Goal: Transaction & Acquisition: Subscribe to service/newsletter

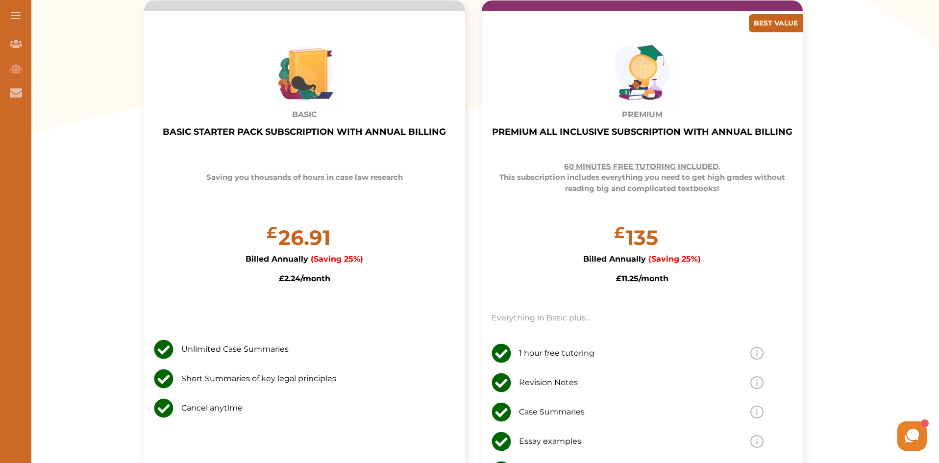
scroll to position [343, 0]
click at [745, 445] on div "[PERSON_NAME] Hey there 👋 If you have any questions, I'm here to help! Just tex…" at bounding box center [817, 400] width 226 height 106
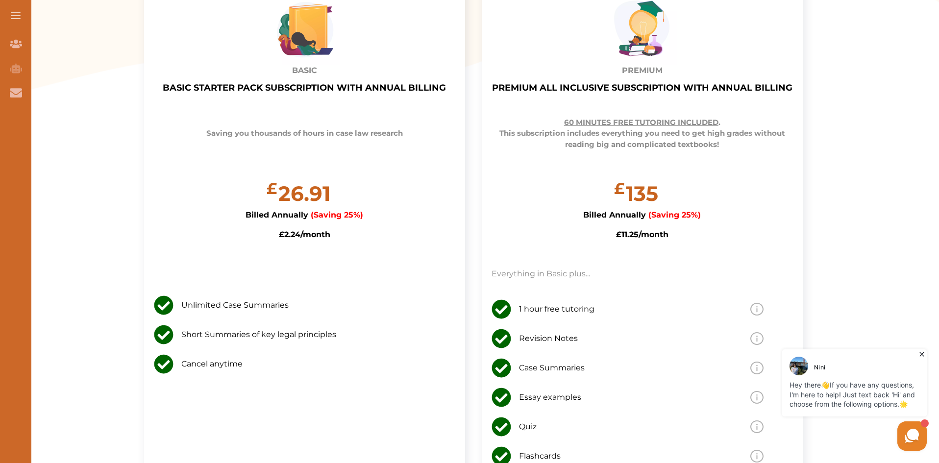
scroll to position [392, 0]
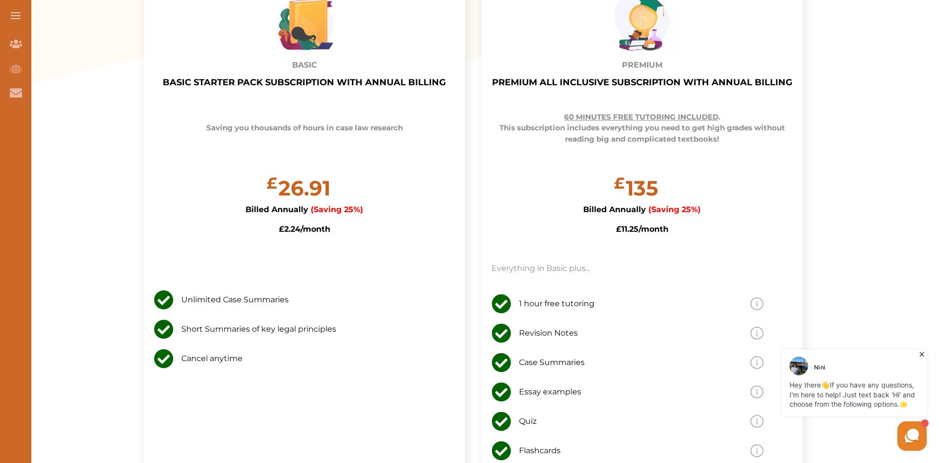
click at [747, 392] on div "[PERSON_NAME] Hey there 👋 If you have any questions, I'm here to help! Just tex…" at bounding box center [817, 400] width 226 height 106
click at [750, 393] on div "[PERSON_NAME] Hey there 👋 If you have any questions, I'm here to help! Just tex…" at bounding box center [817, 400] width 226 height 106
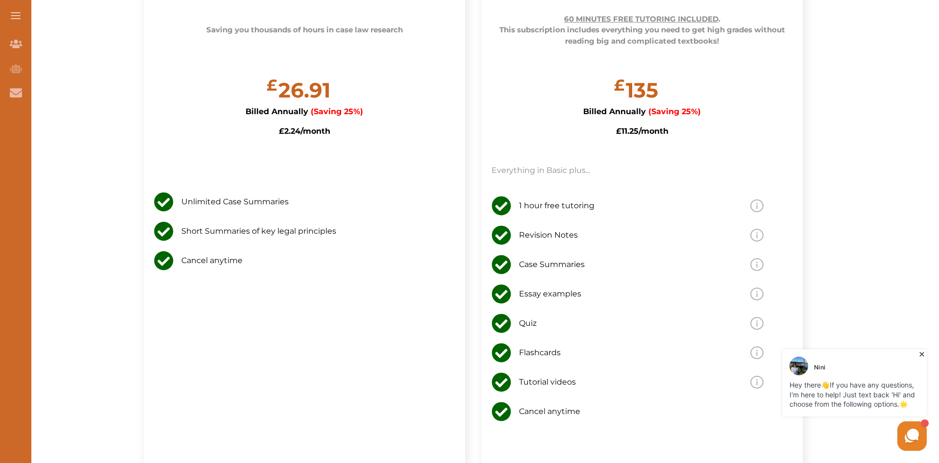
click at [647, 212] on h5 "1 hour free tutoring" at bounding box center [624, 206] width 211 height 12
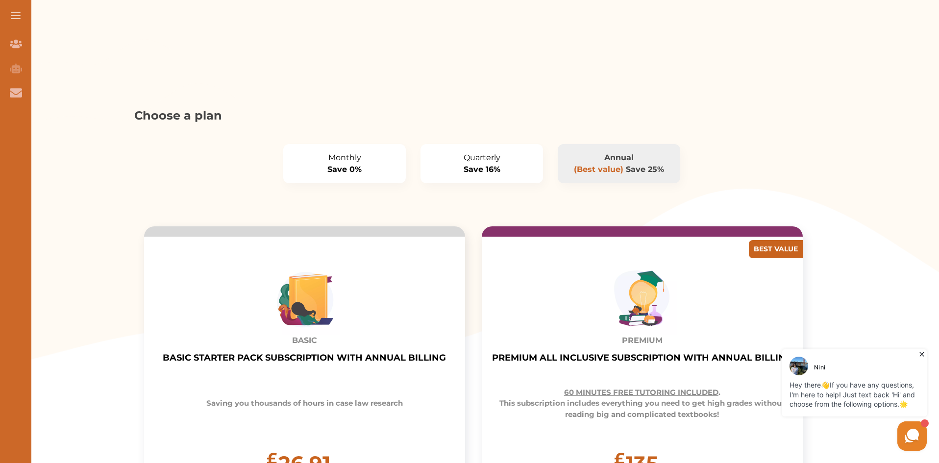
scroll to position [98, 0]
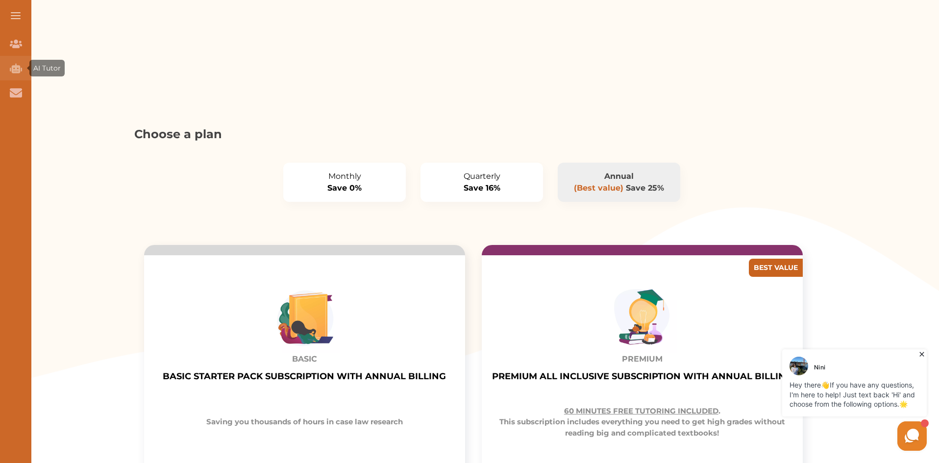
click at [20, 68] on icon "AI Tutor (Coming Soon)" at bounding box center [16, 68] width 12 height 10
click at [15, 68] on icon "AI Tutor (Coming Soon)" at bounding box center [16, 68] width 12 height 10
click at [16, 8] on button at bounding box center [15, 15] width 31 height 31
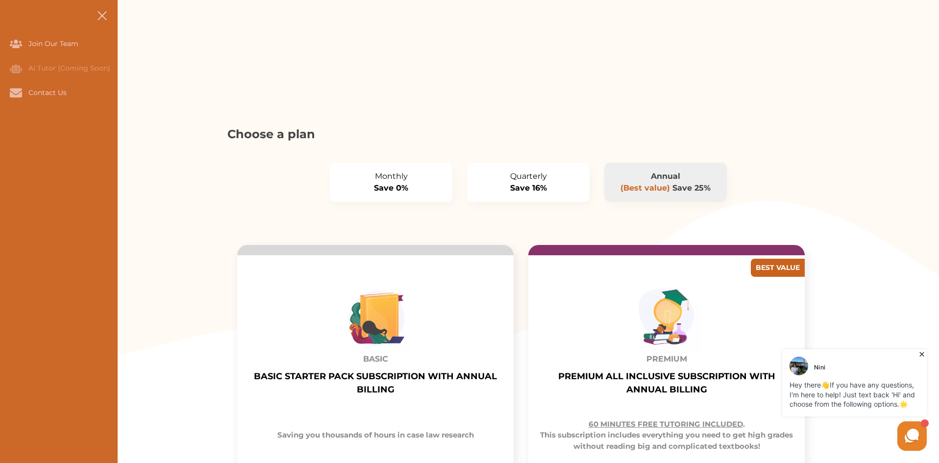
click at [104, 18] on span at bounding box center [101, 15] width 9 height 9
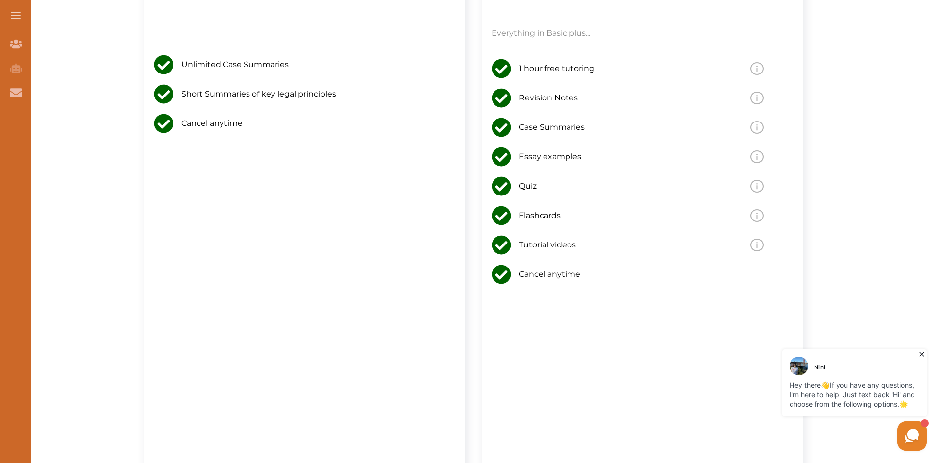
scroll to position [784, 0]
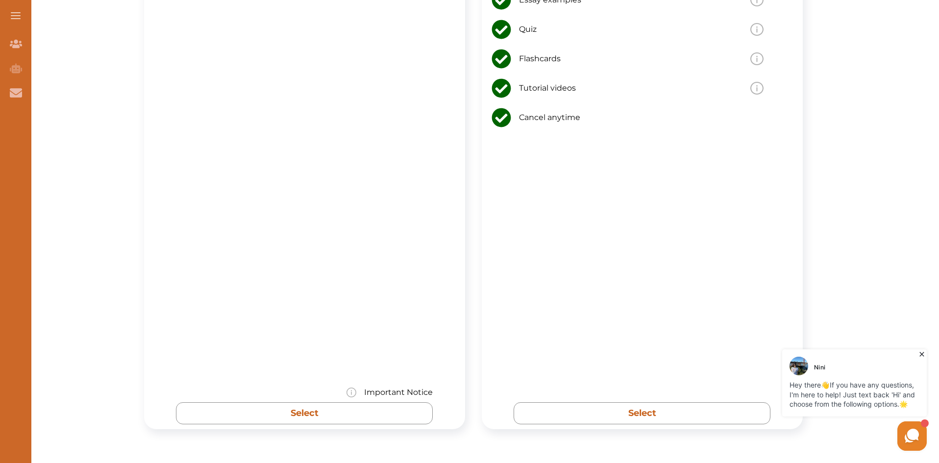
click at [359, 403] on div "Important Notice" at bounding box center [304, 395] width 257 height 16
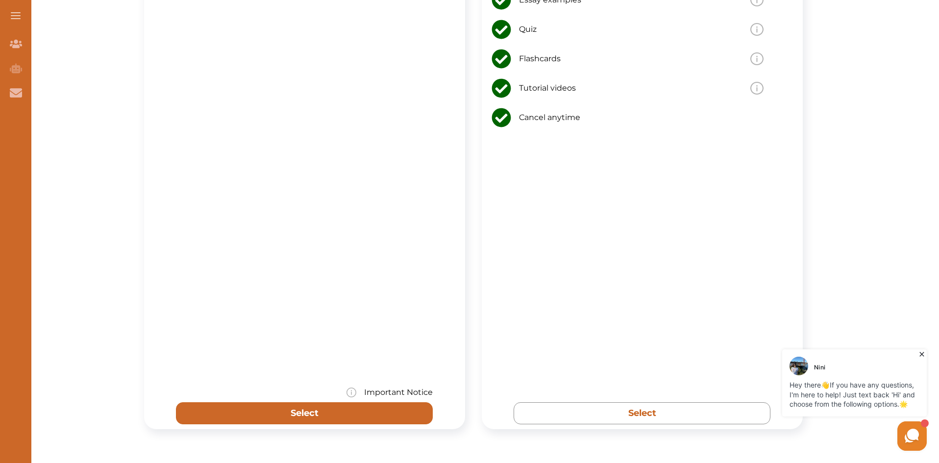
click at [332, 407] on button "Select" at bounding box center [304, 414] width 257 height 22
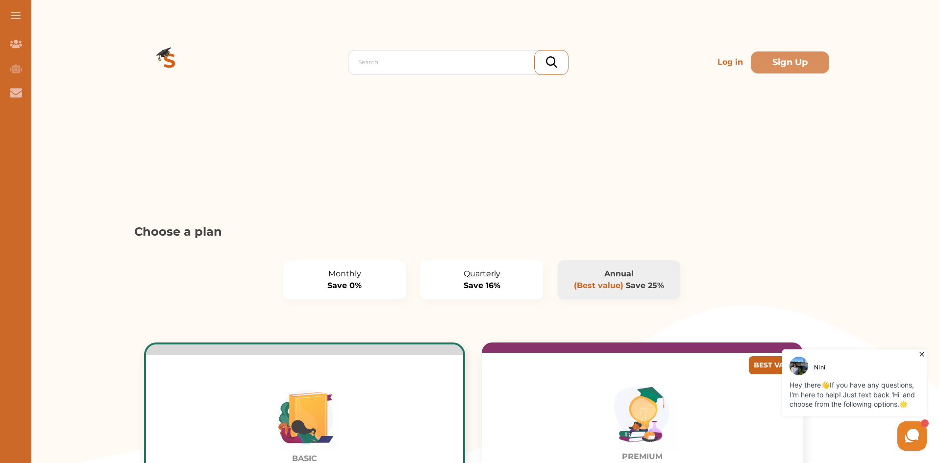
scroll to position [0, 0]
click at [777, 56] on button "Sign Up" at bounding box center [790, 63] width 78 height 22
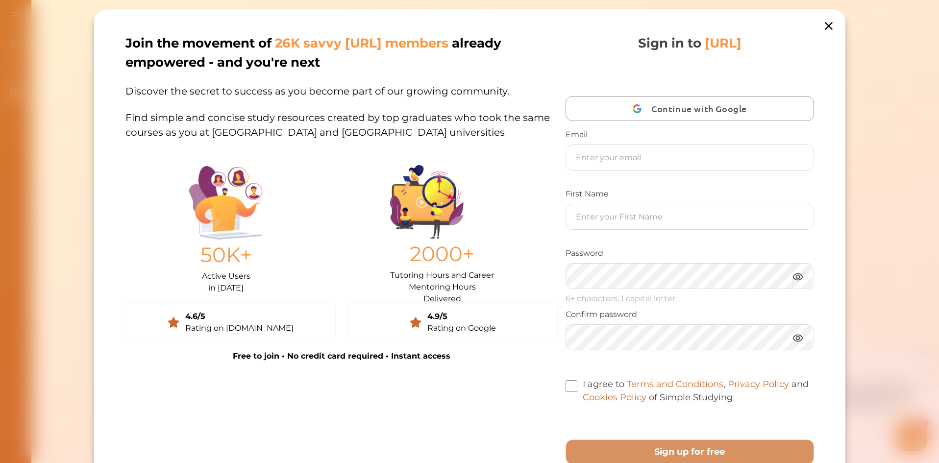
click at [663, 119] on span "Continue with Google" at bounding box center [702, 108] width 101 height 23
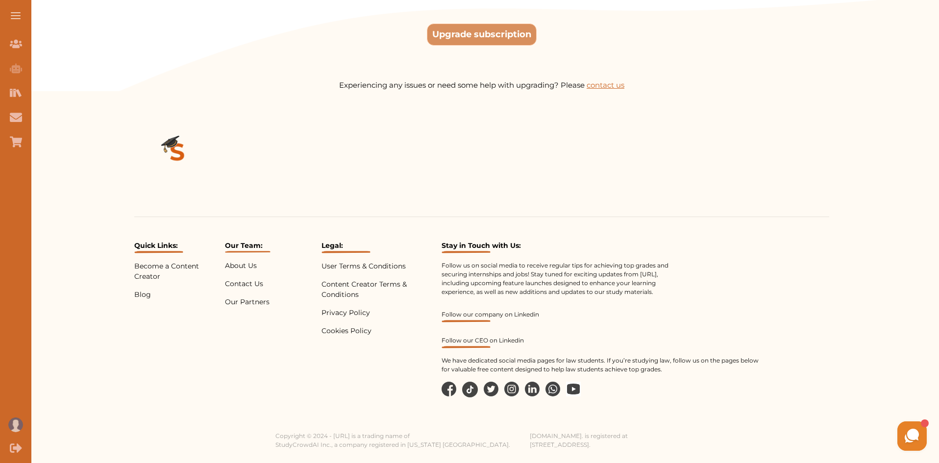
scroll to position [1934, 0]
